Goal: Find specific page/section: Find specific page/section

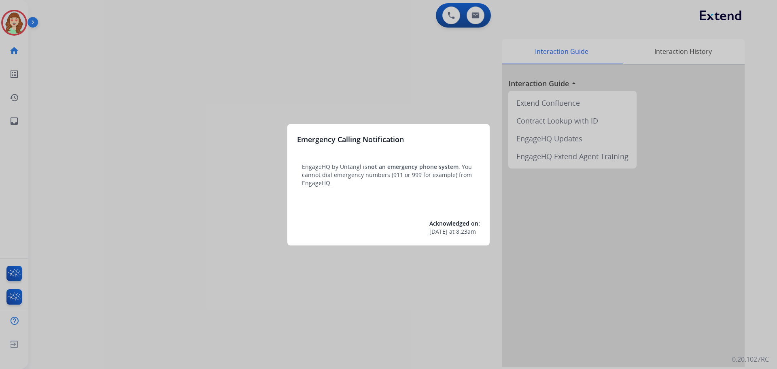
click at [14, 21] on div at bounding box center [388, 184] width 777 height 369
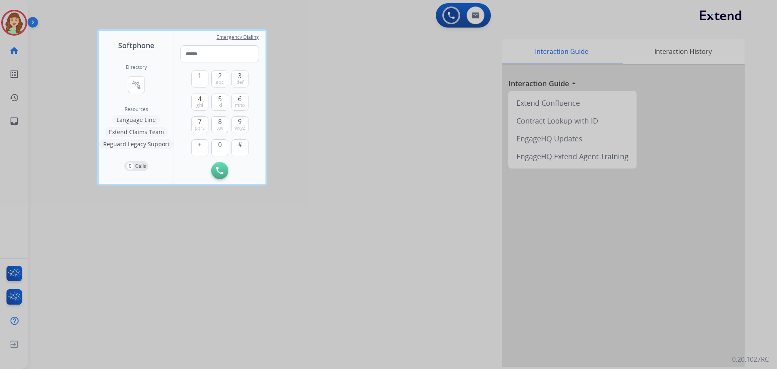
click at [463, 134] on div at bounding box center [388, 184] width 777 height 369
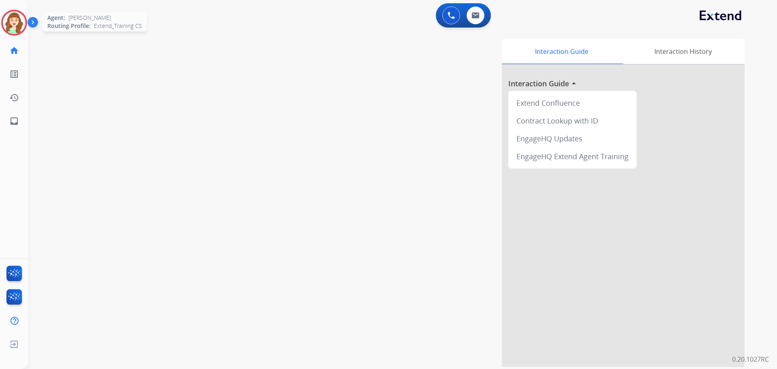
click at [21, 19] on img at bounding box center [14, 22] width 23 height 23
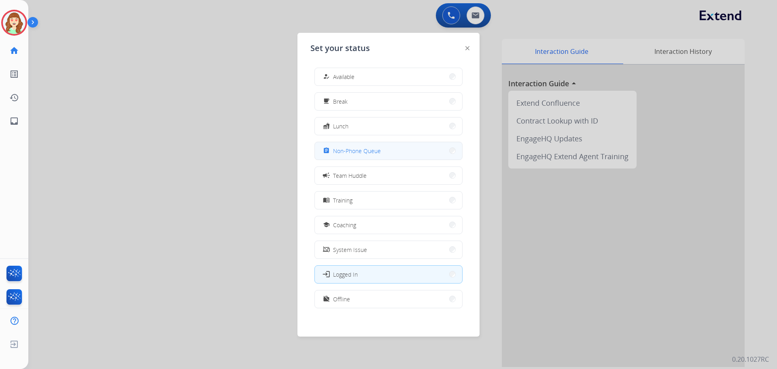
click at [378, 155] on button "assignment Non-Phone Queue" at bounding box center [388, 150] width 147 height 17
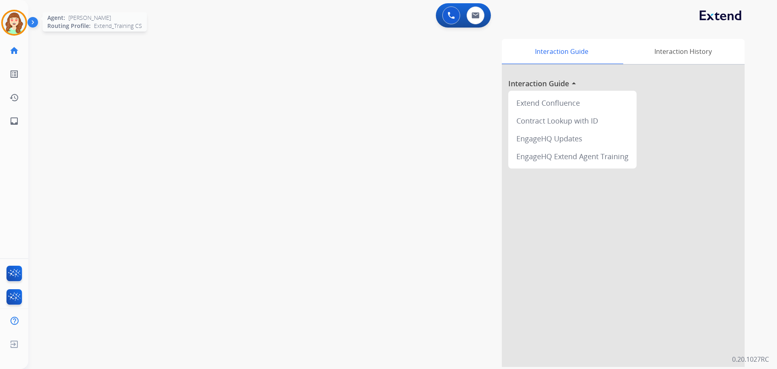
click at [12, 25] on img at bounding box center [14, 22] width 23 height 23
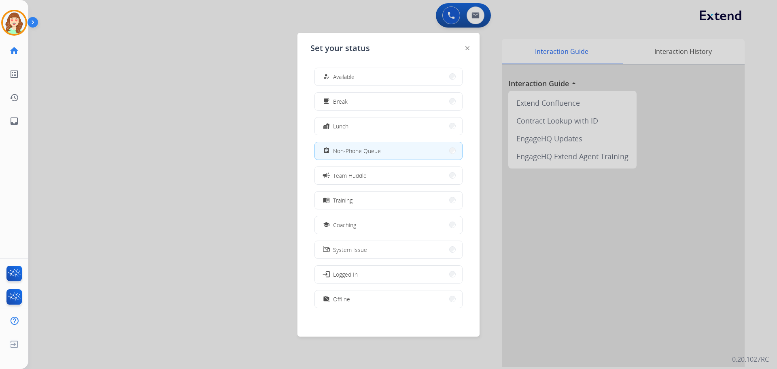
click at [225, 126] on div at bounding box center [388, 184] width 777 height 369
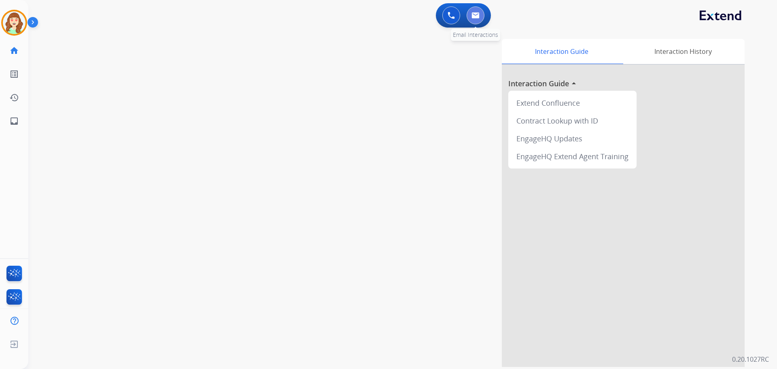
click at [475, 15] on img at bounding box center [475, 15] width 8 height 6
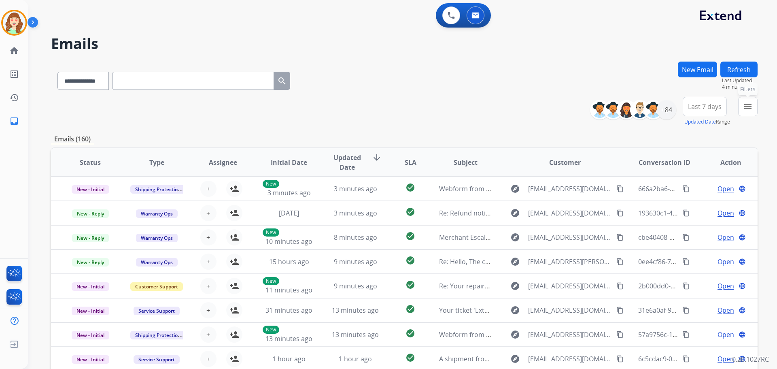
click at [752, 113] on button "menu Filters" at bounding box center [747, 106] width 19 height 19
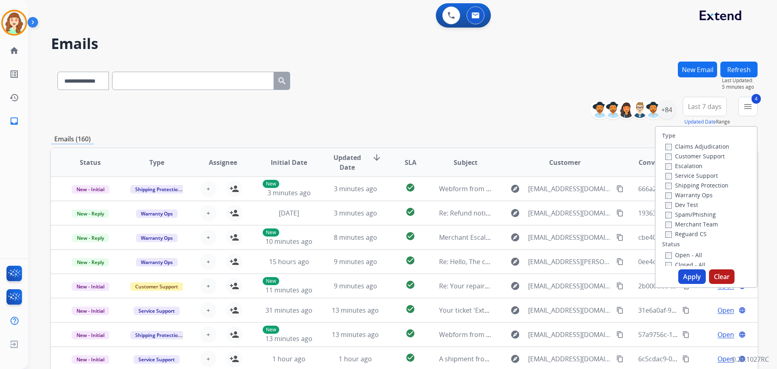
click at [681, 276] on button "Apply" at bounding box center [692, 276] width 28 height 15
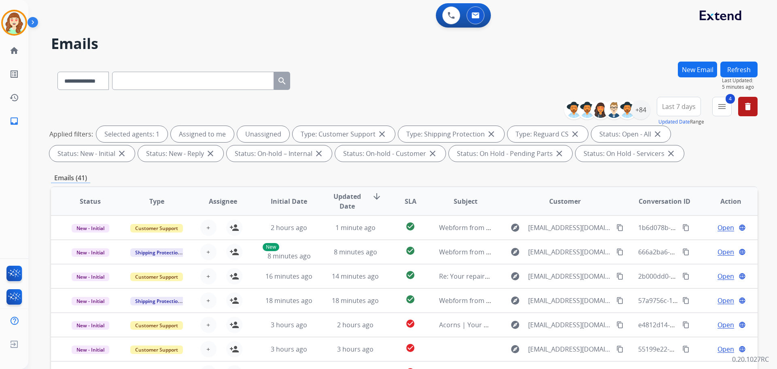
click at [681, 107] on span "Last 7 days" at bounding box center [679, 106] width 34 height 3
click at [680, 204] on div "Last 90 days" at bounding box center [676, 205] width 45 height 12
click at [641, 112] on div "+84" at bounding box center [640, 109] width 19 height 19
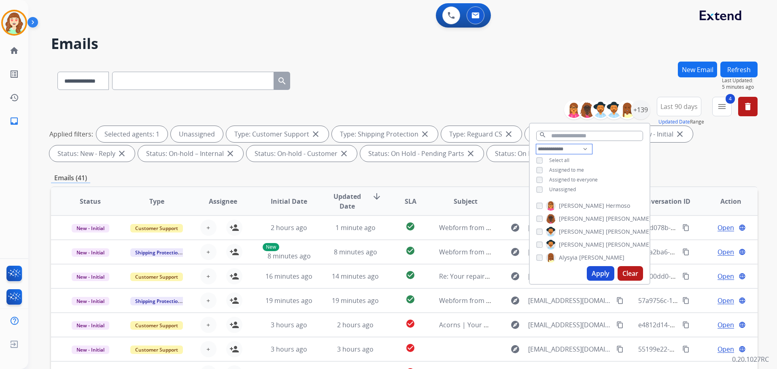
click at [560, 144] on select "**********" at bounding box center [564, 149] width 56 height 10
select select "**********"
click at [536, 144] on select "**********" at bounding box center [564, 149] width 56 height 10
click at [592, 273] on button "Apply" at bounding box center [601, 273] width 28 height 15
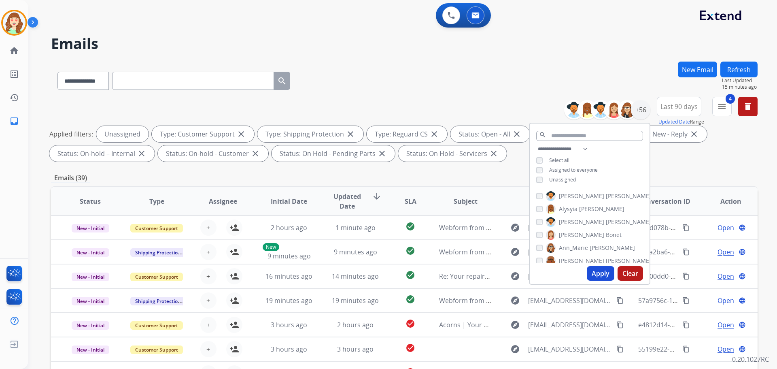
drag, startPoint x: 598, startPoint y: 274, endPoint x: 592, endPoint y: 265, distance: 10.3
click at [598, 274] on button "Apply" at bounding box center [601, 273] width 28 height 15
click at [600, 274] on button "Apply" at bounding box center [601, 273] width 28 height 15
